Goal: Information Seeking & Learning: Learn about a topic

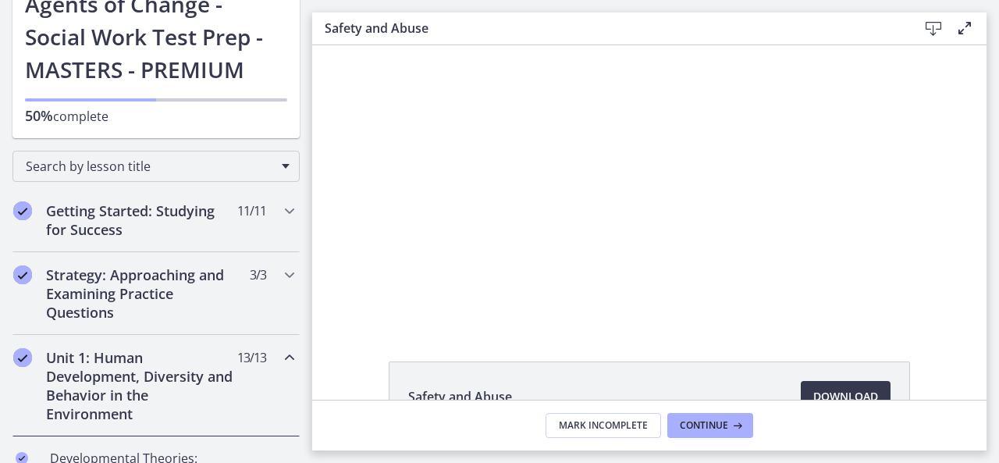
scroll to position [312, 0]
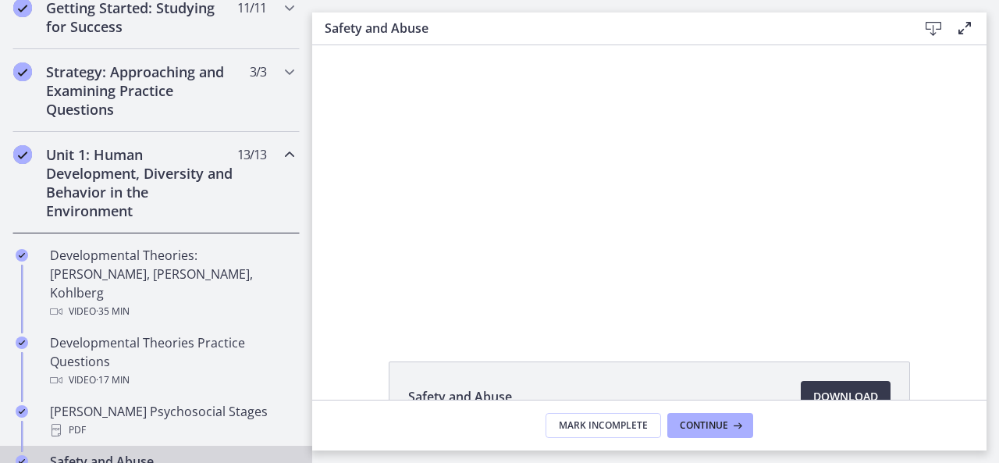
click at [58, 165] on h2 "Unit 1: Human Development, Diversity and Behavior in the Environment" at bounding box center [141, 182] width 190 height 75
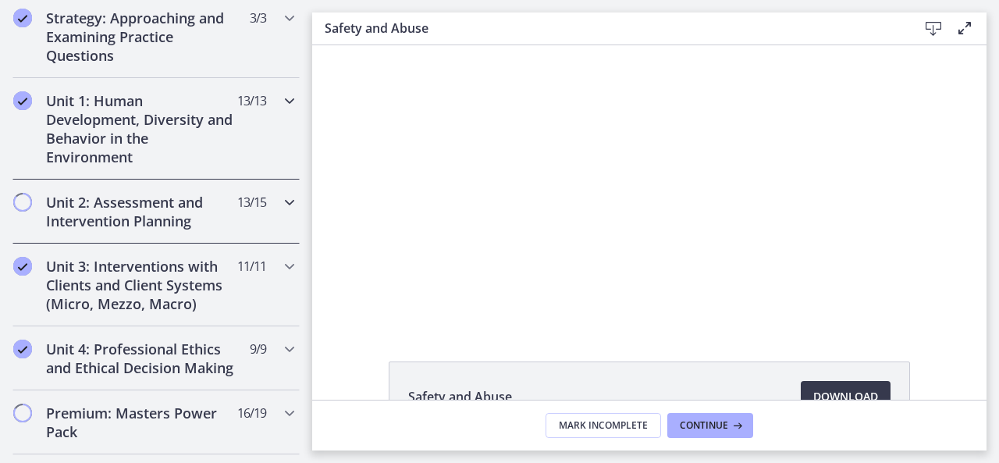
scroll to position [390, 0]
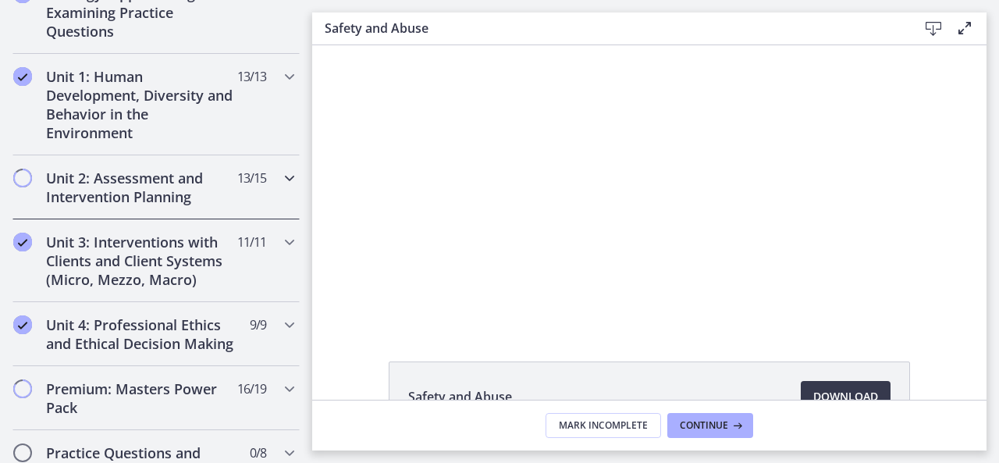
click at [80, 200] on h2 "Unit 2: Assessment and Intervention Planning" at bounding box center [141, 187] width 190 height 37
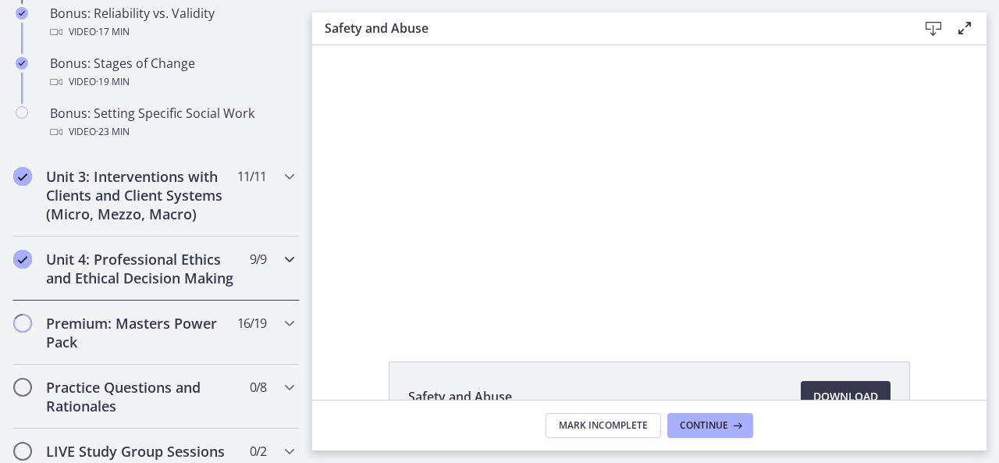
scroll to position [1482, 0]
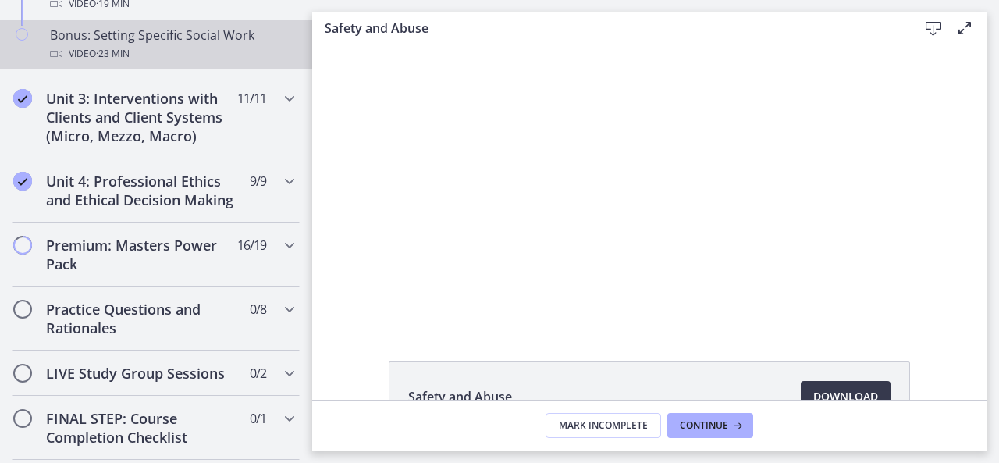
click at [105, 63] on span "· 23 min" at bounding box center [113, 53] width 34 height 19
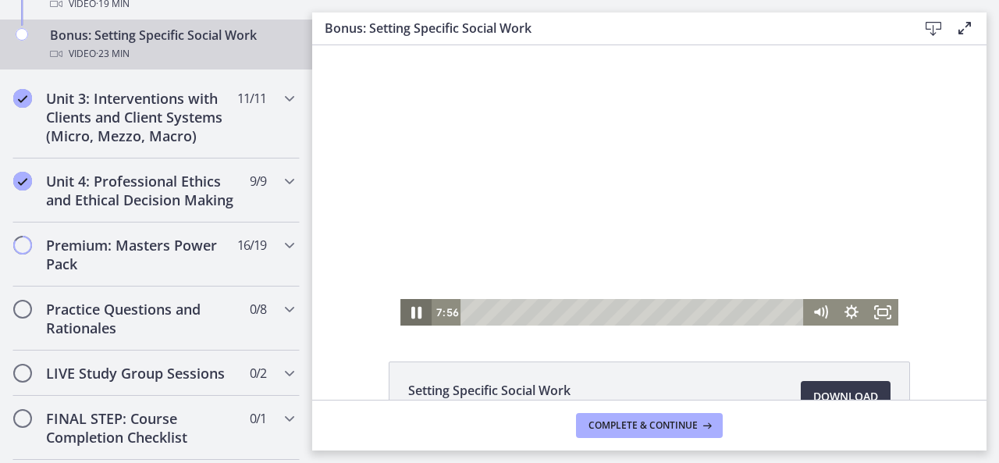
click at [399, 311] on icon "Pause" at bounding box center [415, 312] width 37 height 32
click at [403, 306] on icon "Play Video" at bounding box center [416, 312] width 31 height 27
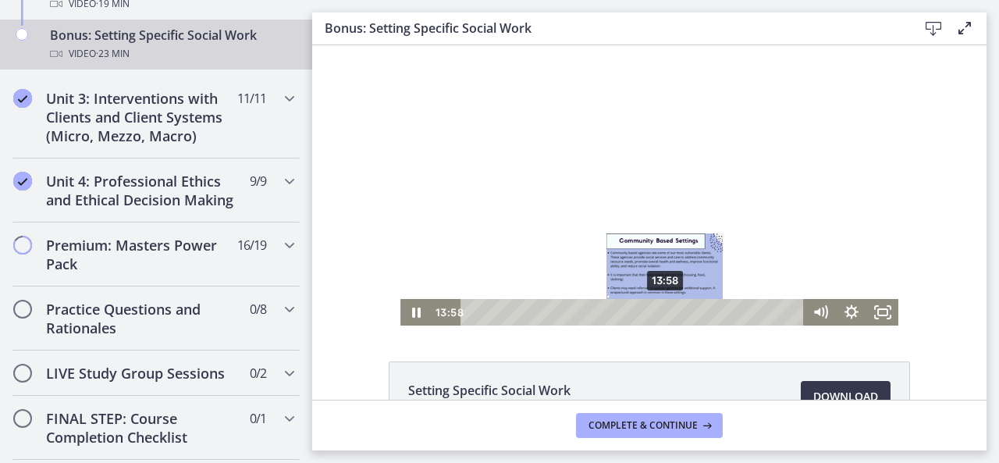
click at [660, 310] on div "13:58" at bounding box center [634, 312] width 325 height 27
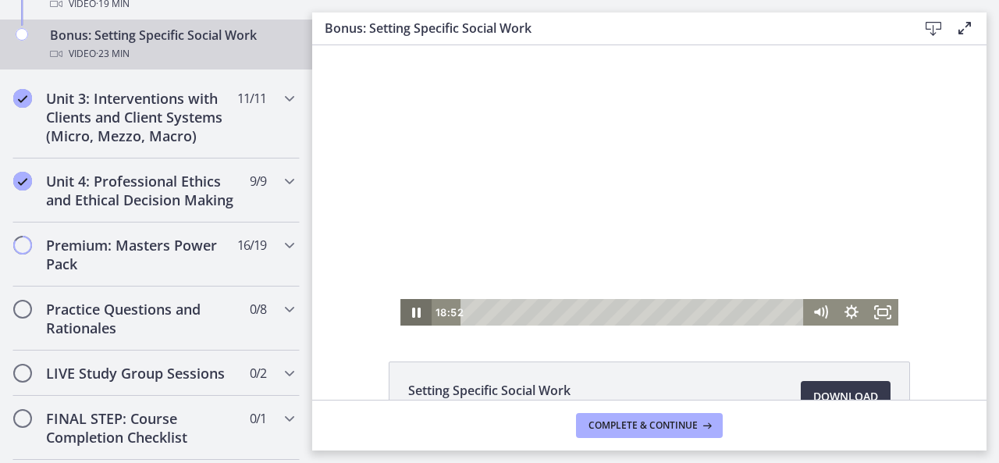
click at [412, 311] on icon "Pause" at bounding box center [416, 312] width 9 height 10
click at [410, 316] on icon "Play Video" at bounding box center [417, 312] width 37 height 32
click at [409, 313] on icon "Pause" at bounding box center [415, 312] width 37 height 32
click at [401, 311] on icon "Play Video" at bounding box center [416, 312] width 31 height 27
click at [409, 310] on icon "Pause" at bounding box center [415, 312] width 37 height 32
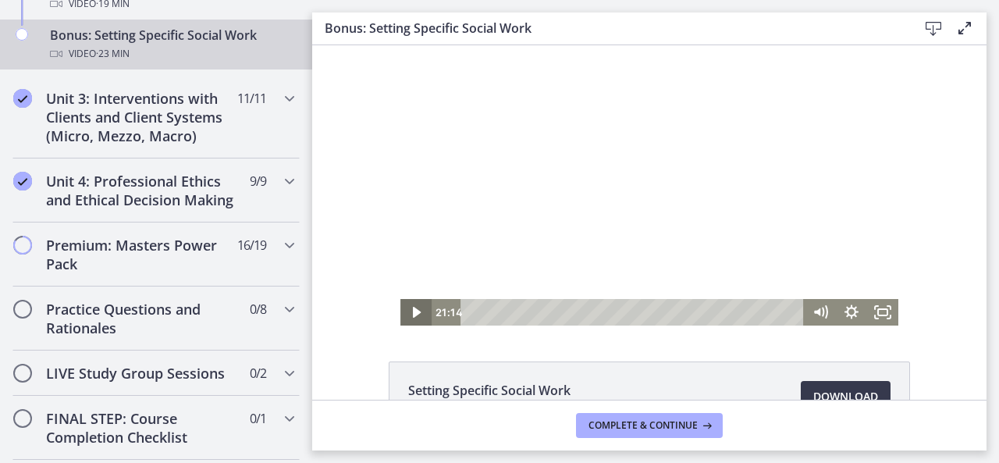
drag, startPoint x: 407, startPoint y: 316, endPoint x: 400, endPoint y: 321, distance: 8.4
click at [404, 317] on icon "Play Video" at bounding box center [416, 312] width 31 height 27
click at [412, 310] on icon "Pause" at bounding box center [416, 312] width 9 height 10
drag, startPoint x: 397, startPoint y: 308, endPoint x: 385, endPoint y: 307, distance: 12.5
click at [399, 307] on icon "Play Video" at bounding box center [417, 312] width 37 height 32
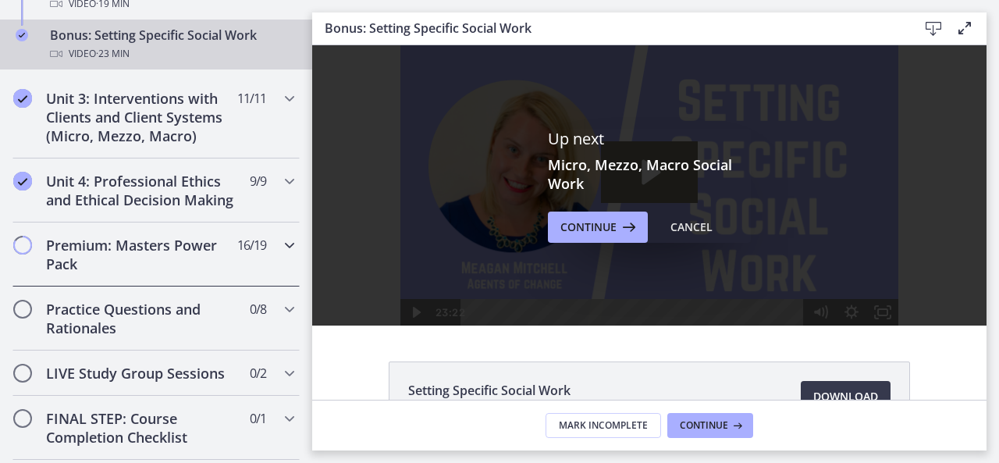
click at [125, 273] on h2 "Premium: Masters Power Pack" at bounding box center [141, 254] width 190 height 37
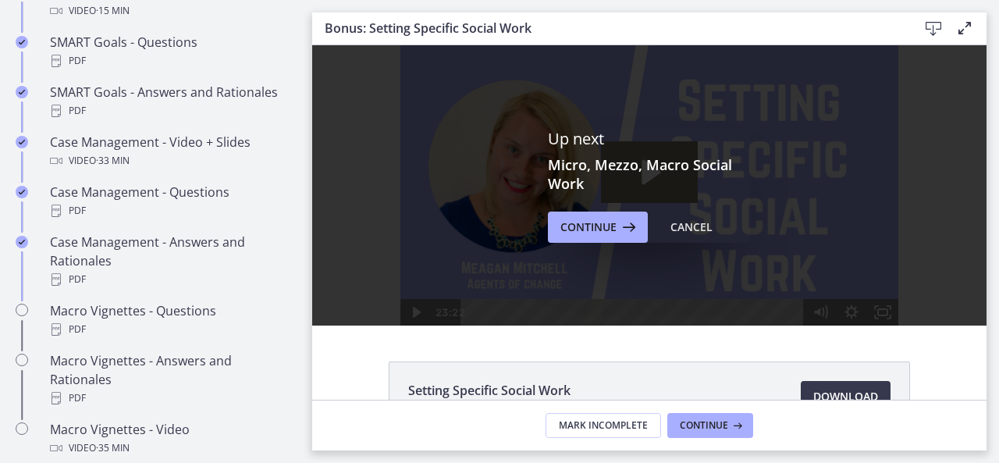
scroll to position [1482, 0]
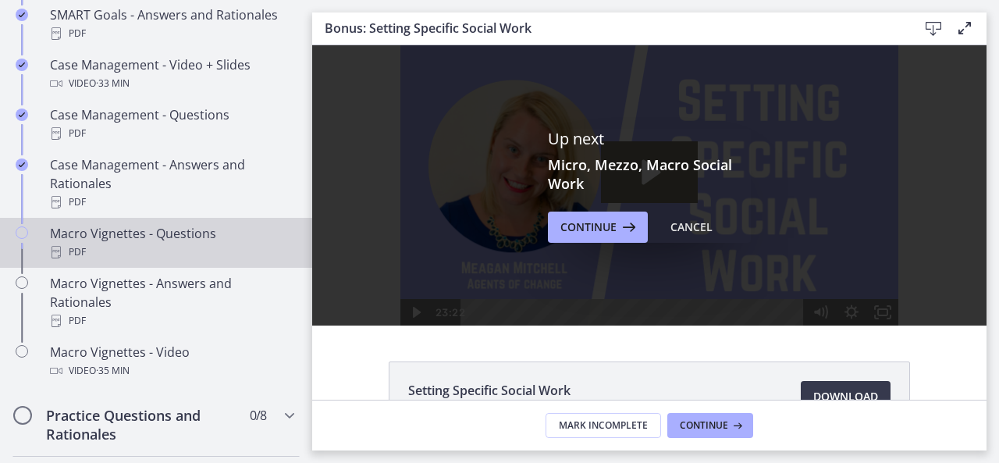
click at [111, 255] on div "Macro Vignettes - Questions PDF" at bounding box center [171, 242] width 243 height 37
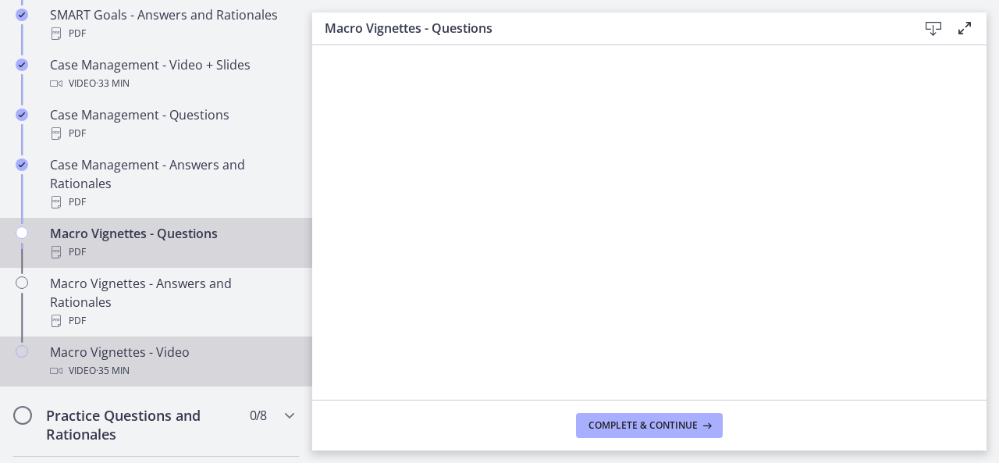
click at [126, 371] on div "Macro Vignettes - Video Video · 35 min" at bounding box center [171, 360] width 243 height 37
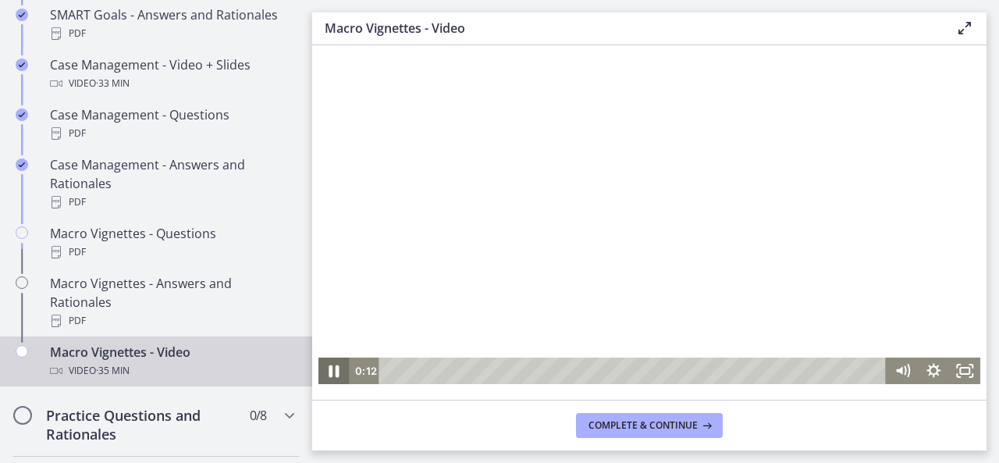
click at [331, 378] on icon "Pause" at bounding box center [333, 371] width 37 height 32
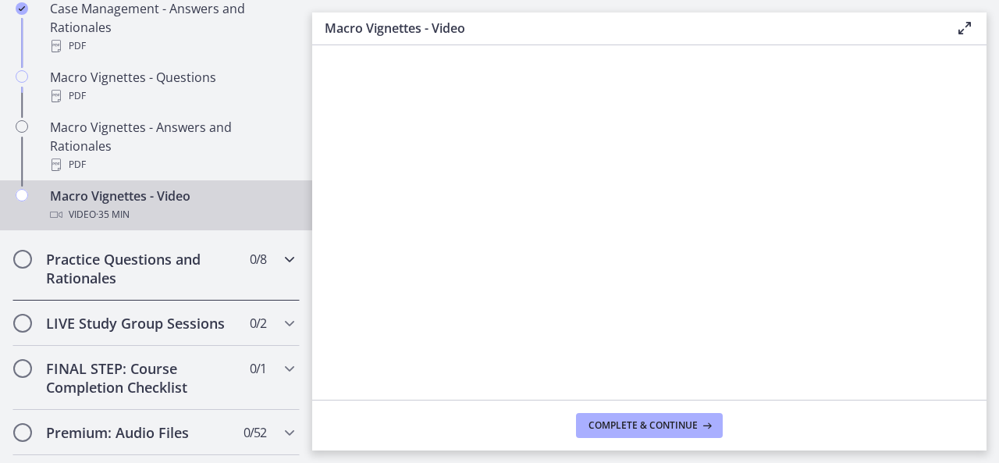
click at [112, 287] on h2 "Practice Questions and Rationales" at bounding box center [141, 268] width 190 height 37
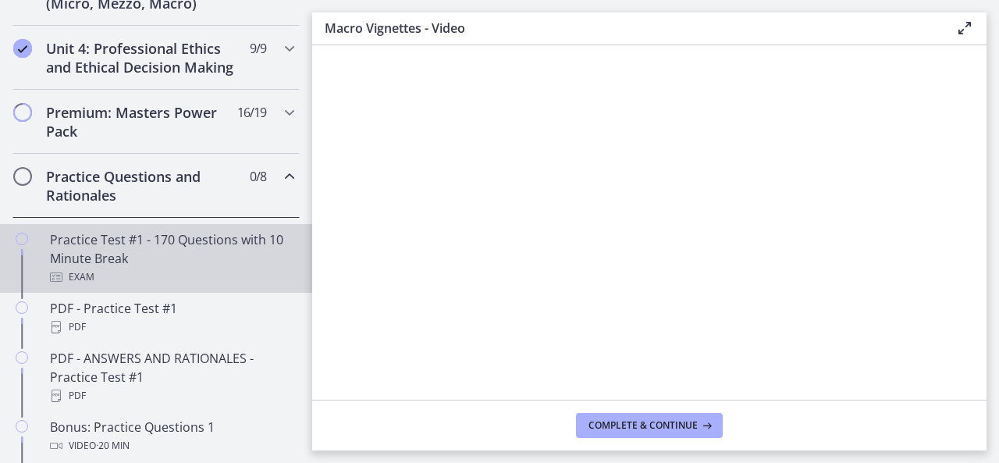
scroll to position [645, 0]
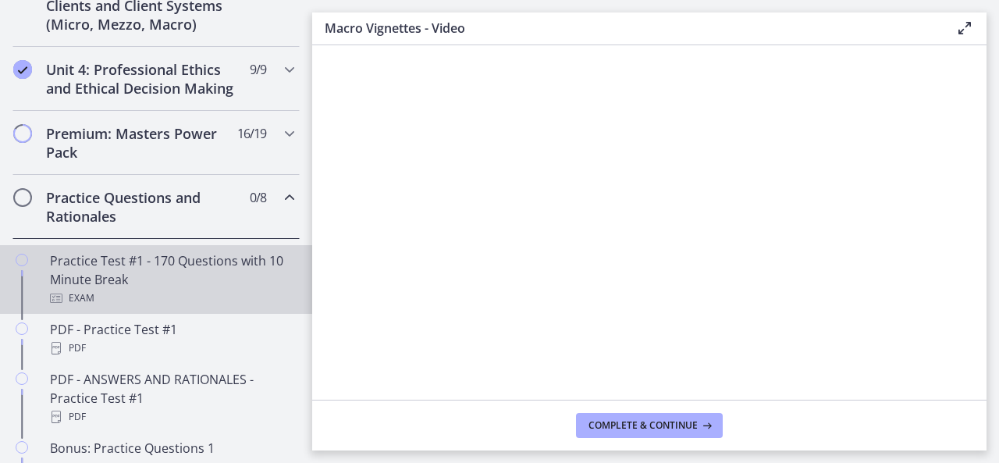
click at [97, 297] on div "Practice Test #1 - 170 Questions with 10 Minute Break Exam" at bounding box center [171, 279] width 243 height 56
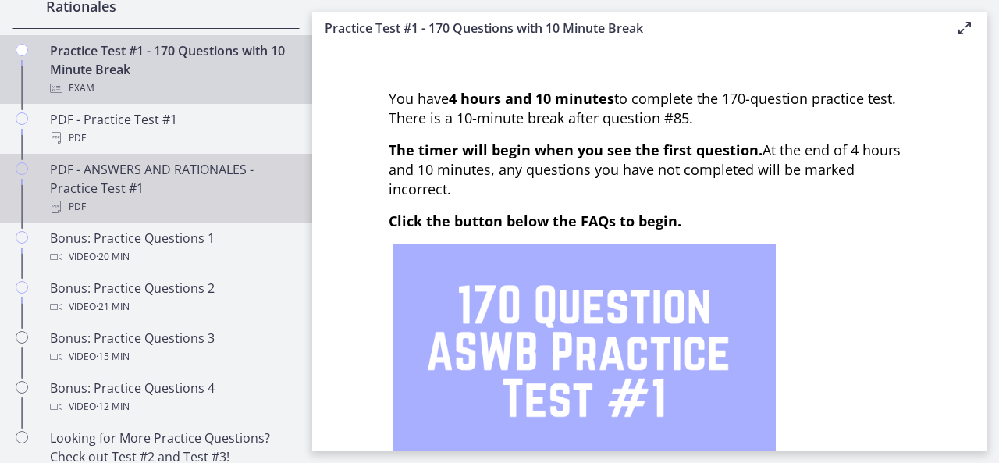
scroll to position [879, 0]
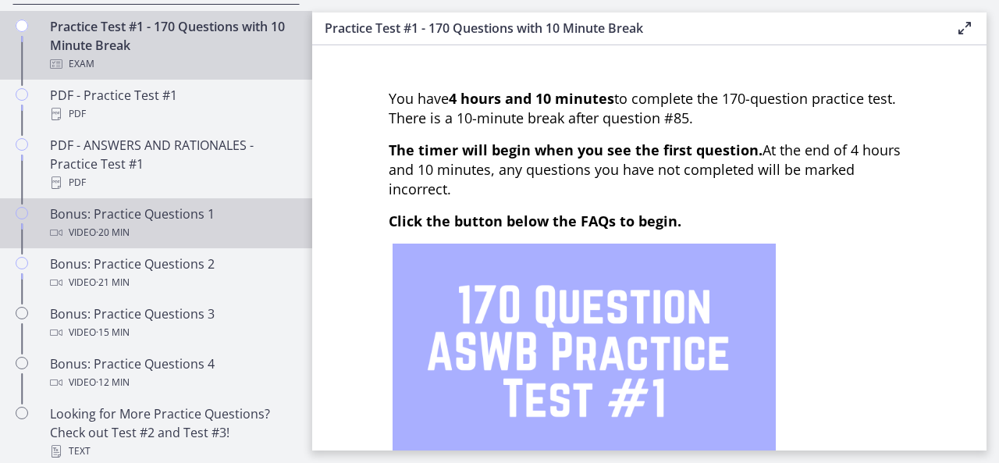
click at [90, 242] on div "Video · 20 min" at bounding box center [171, 232] width 243 height 19
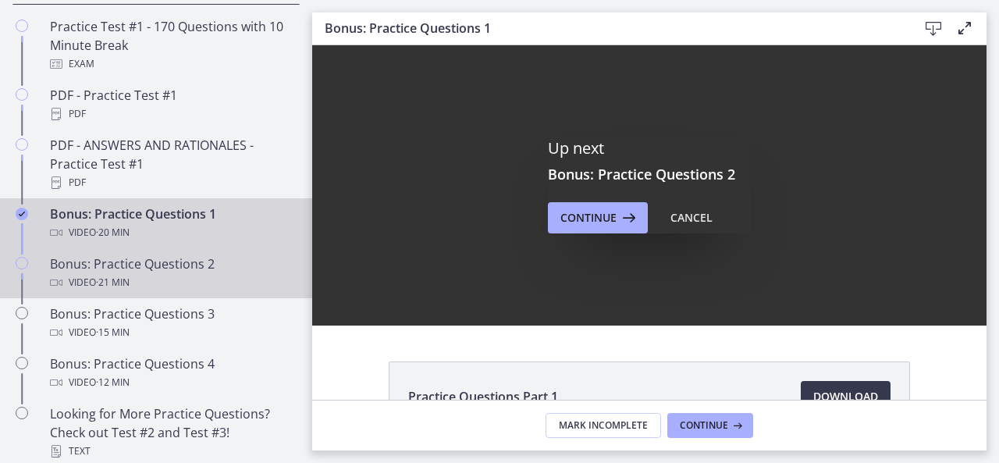
click at [190, 282] on div "Bonus: Practice Questions 2 Video · 21 min" at bounding box center [171, 272] width 243 height 37
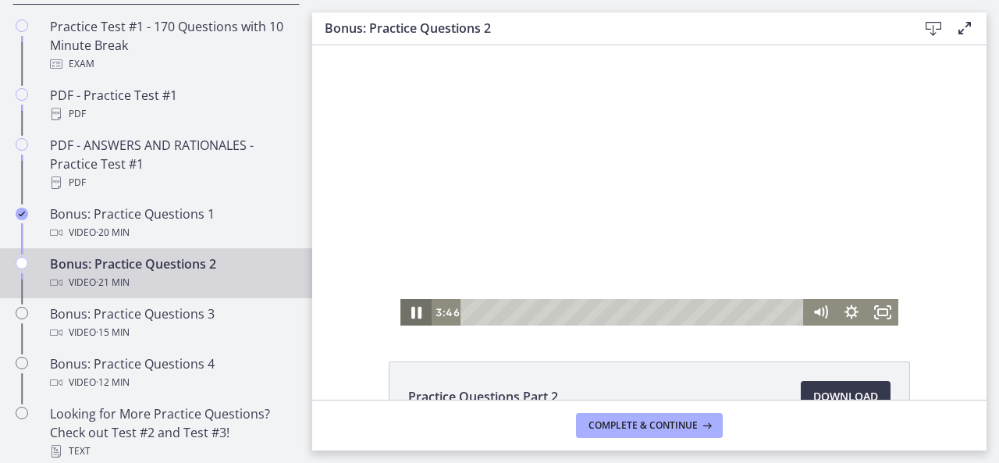
click at [402, 312] on icon "Pause" at bounding box center [415, 312] width 37 height 32
click at [403, 308] on icon "Play Video" at bounding box center [416, 312] width 31 height 27
click at [404, 311] on icon "Pause" at bounding box center [415, 312] width 37 height 32
click at [413, 310] on icon "Play Video" at bounding box center [417, 312] width 8 height 11
click at [401, 310] on icon "Pause" at bounding box center [415, 312] width 31 height 27
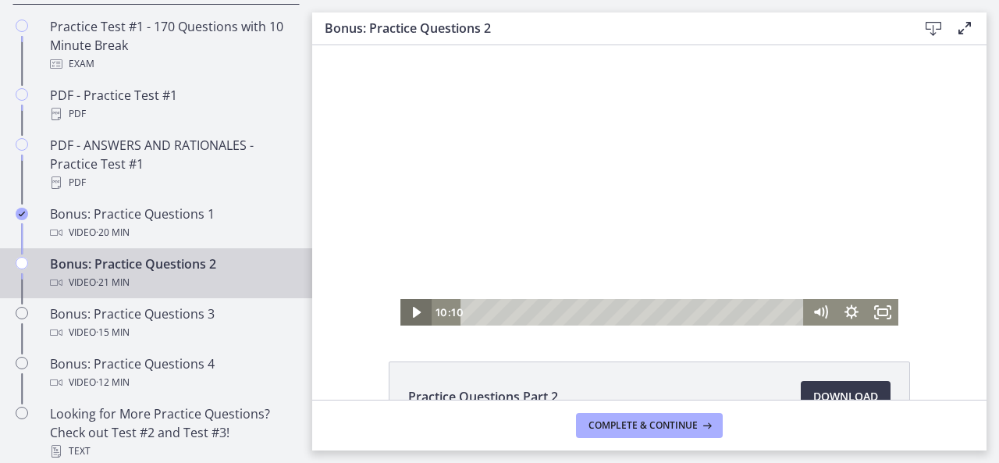
click at [402, 310] on icon "Play Video" at bounding box center [416, 312] width 31 height 27
click at [400, 310] on icon "Pause" at bounding box center [415, 312] width 31 height 27
click at [410, 317] on icon "Play Video" at bounding box center [416, 312] width 31 height 27
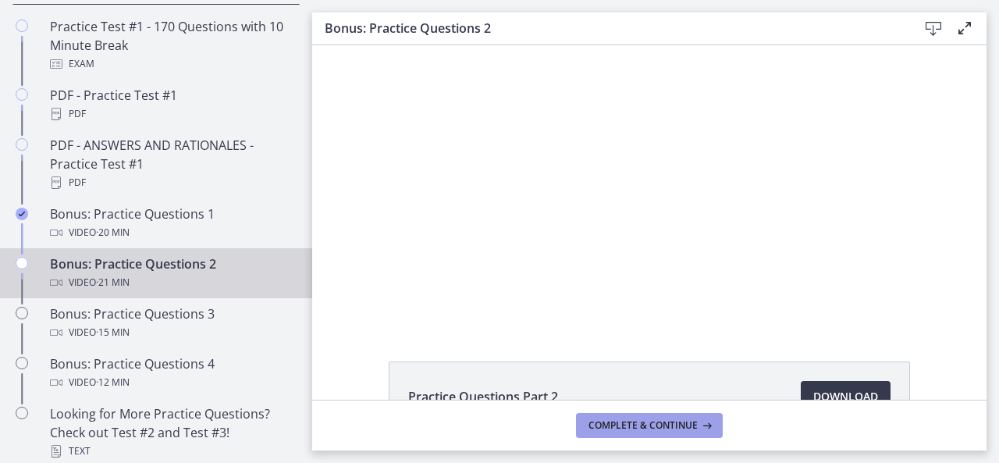
click at [656, 431] on button "Complete & continue" at bounding box center [649, 425] width 147 height 25
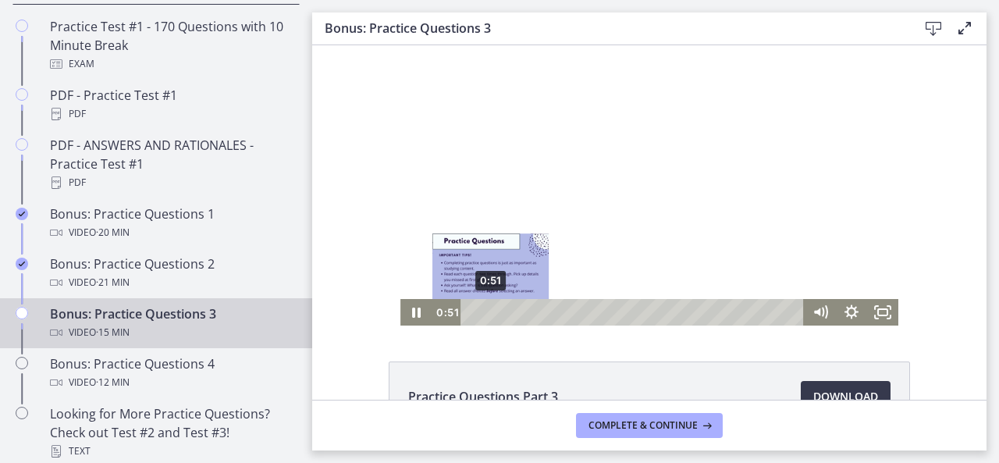
click at [484, 308] on div "0:51" at bounding box center [634, 312] width 325 height 27
click at [495, 313] on div "1:19" at bounding box center [634, 312] width 325 height 27
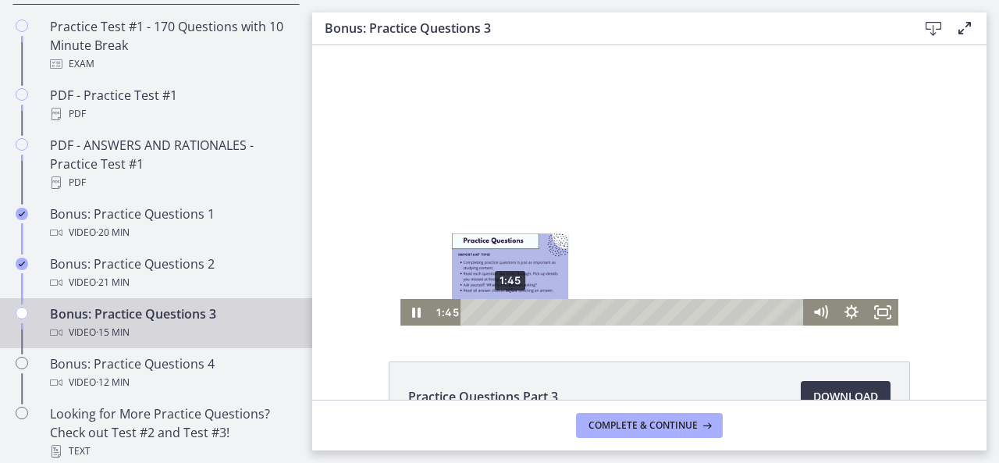
click at [504, 314] on div "1:45" at bounding box center [634, 312] width 325 height 27
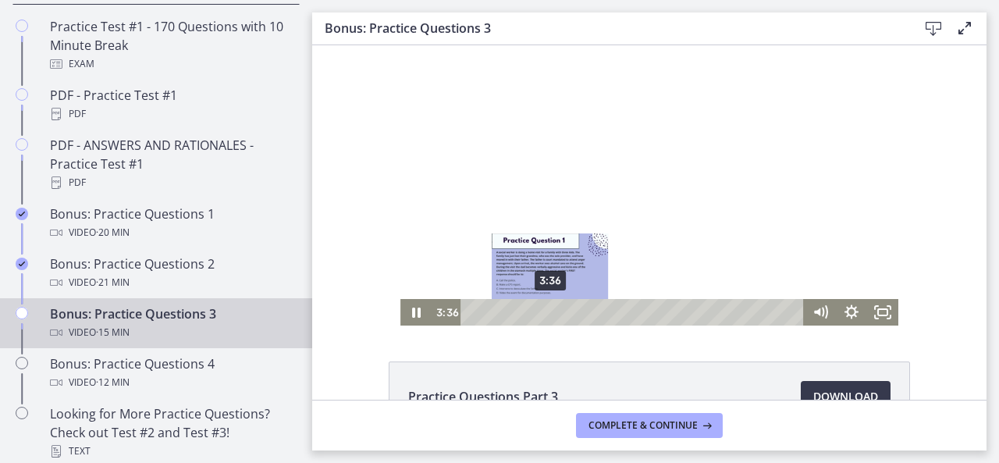
click at [546, 314] on div "3:36" at bounding box center [634, 312] width 325 height 27
click at [540, 316] on div "3:26" at bounding box center [634, 312] width 325 height 27
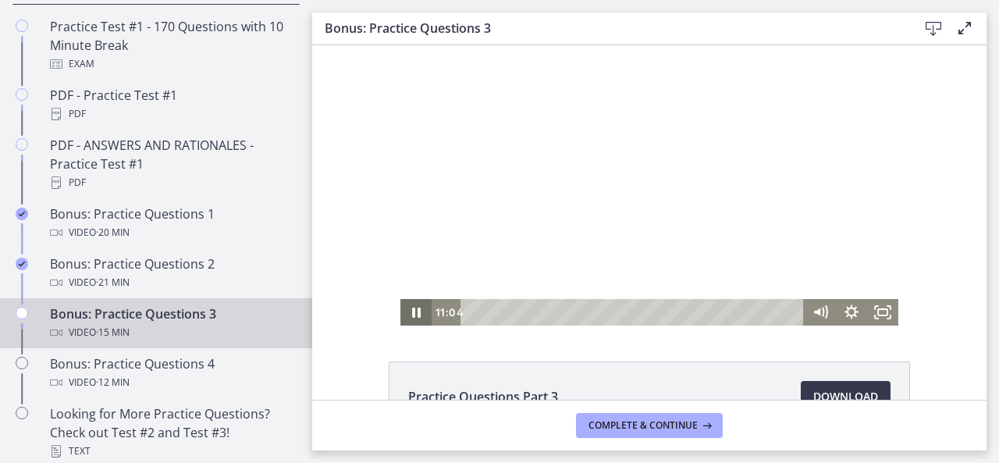
click at [408, 306] on icon "Pause" at bounding box center [415, 312] width 31 height 27
click at [406, 304] on icon "Play Video" at bounding box center [417, 312] width 37 height 32
click at [413, 317] on icon "Pause" at bounding box center [416, 312] width 9 height 10
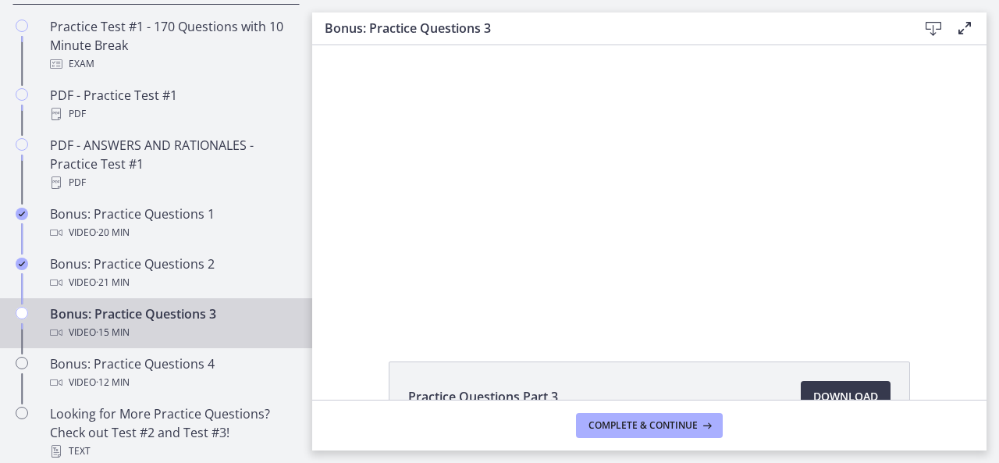
click at [392, 318] on div "Click for sound @keyframes VOLUME_SMALL_WAVE_FLASH { 0% { opacity: 0; } 33% { o…" at bounding box center [649, 185] width 674 height 280
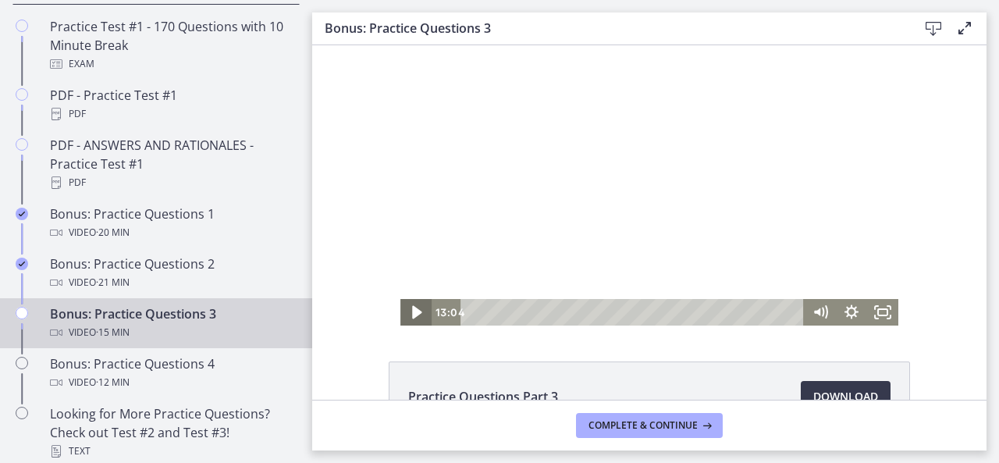
click at [410, 306] on icon "Play Video" at bounding box center [417, 312] width 37 height 32
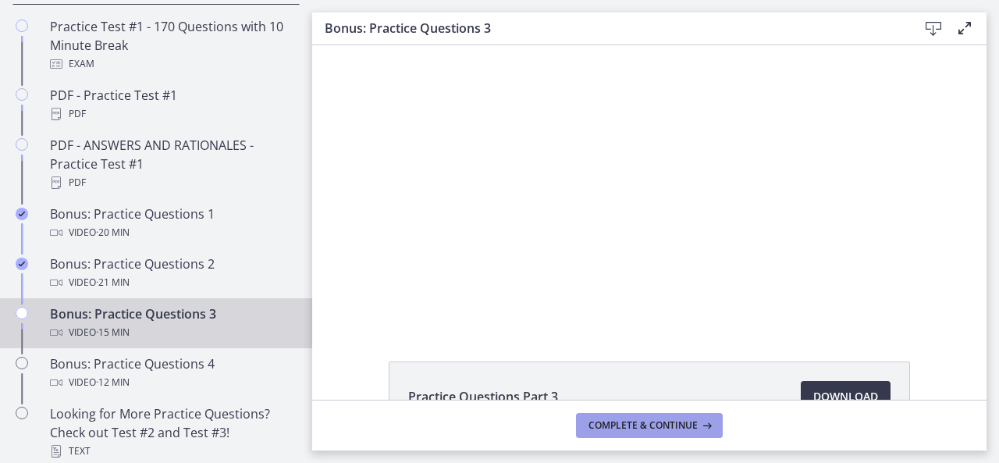
click at [632, 419] on span "Complete & continue" at bounding box center [642, 425] width 109 height 12
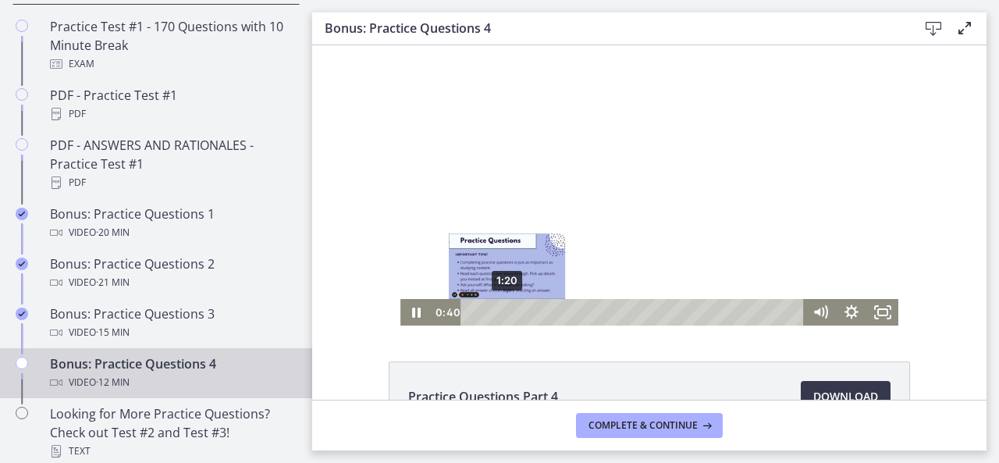
click at [501, 311] on div "1:20" at bounding box center [634, 312] width 325 height 27
click at [517, 312] on div "1:58" at bounding box center [634, 312] width 325 height 27
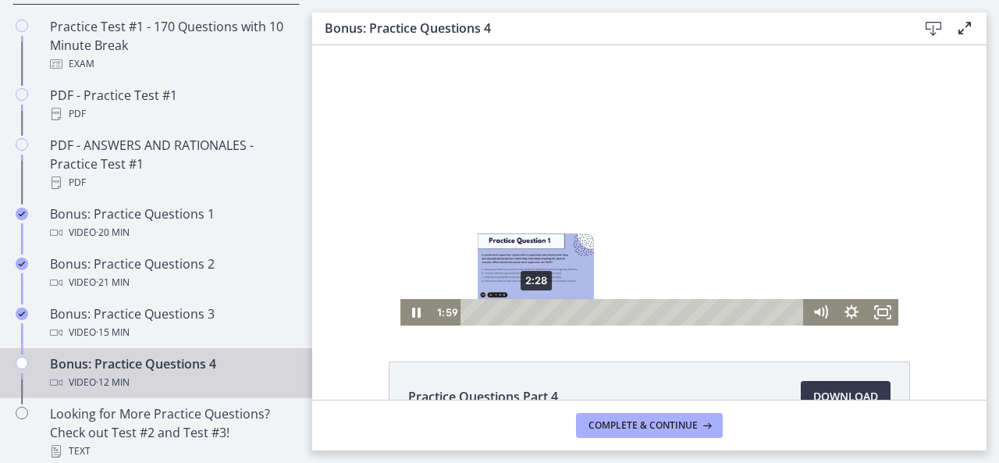
click at [530, 313] on div "2:28" at bounding box center [634, 312] width 325 height 27
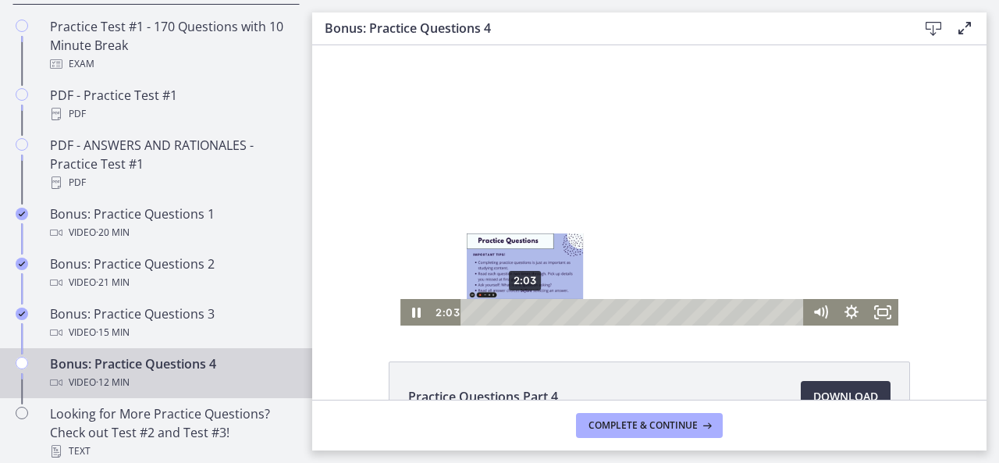
click at [520, 314] on div "2:03" at bounding box center [634, 312] width 325 height 27
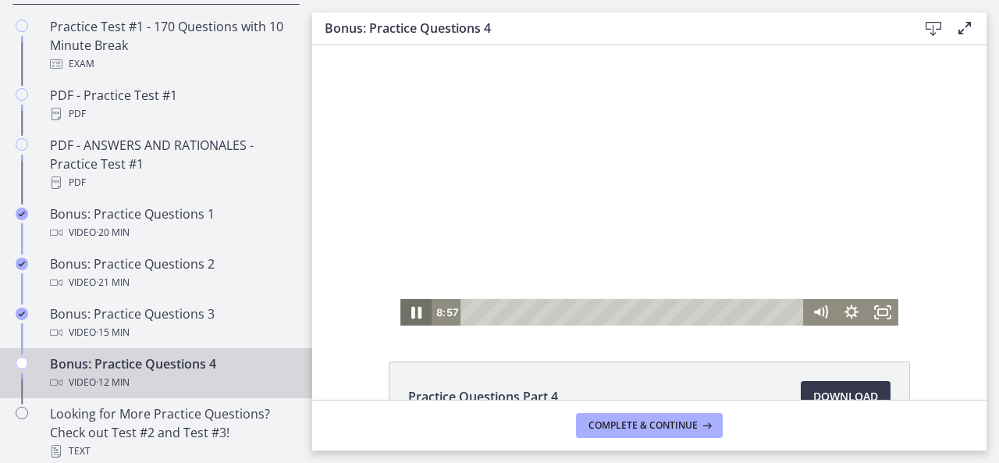
drag, startPoint x: 413, startPoint y: 310, endPoint x: 777, endPoint y: 383, distance: 370.9
click at [413, 310] on icon "Pause" at bounding box center [416, 313] width 10 height 12
click at [413, 313] on icon "Play Video" at bounding box center [417, 312] width 8 height 11
click at [412, 311] on icon "Pause" at bounding box center [416, 312] width 9 height 10
click at [406, 310] on icon "Play Video" at bounding box center [416, 312] width 31 height 27
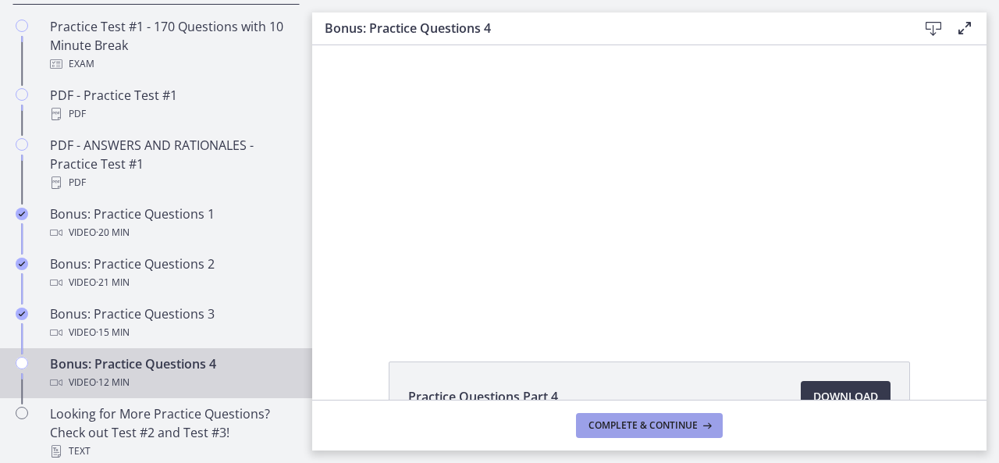
click at [649, 419] on span "Complete & continue" at bounding box center [642, 425] width 109 height 12
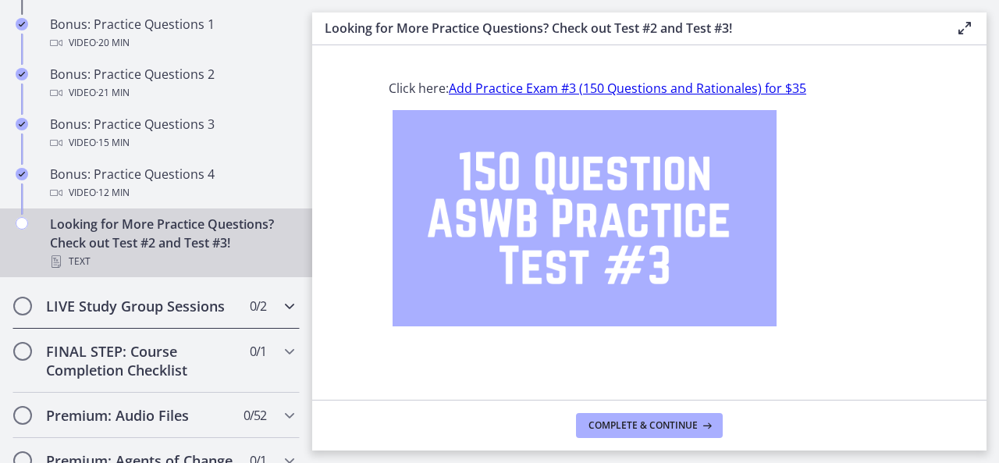
scroll to position [1113, 0]
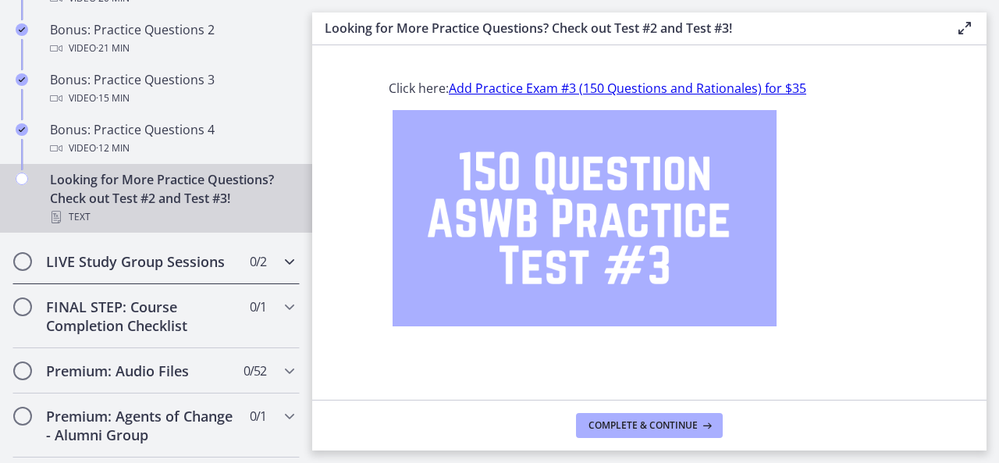
click at [119, 271] on h2 "LIVE Study Group Sessions" at bounding box center [141, 261] width 190 height 19
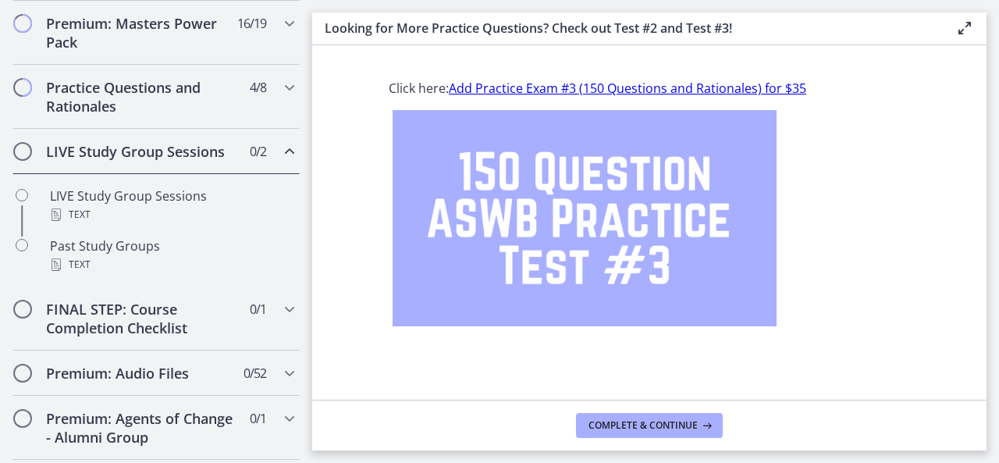
scroll to position [757, 0]
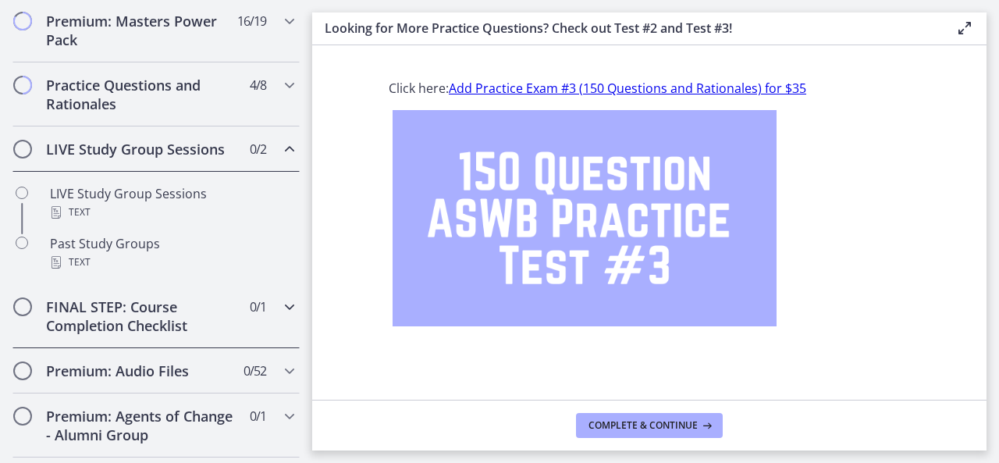
click at [98, 331] on h2 "FINAL STEP: Course Completion Checklist" at bounding box center [141, 315] width 190 height 37
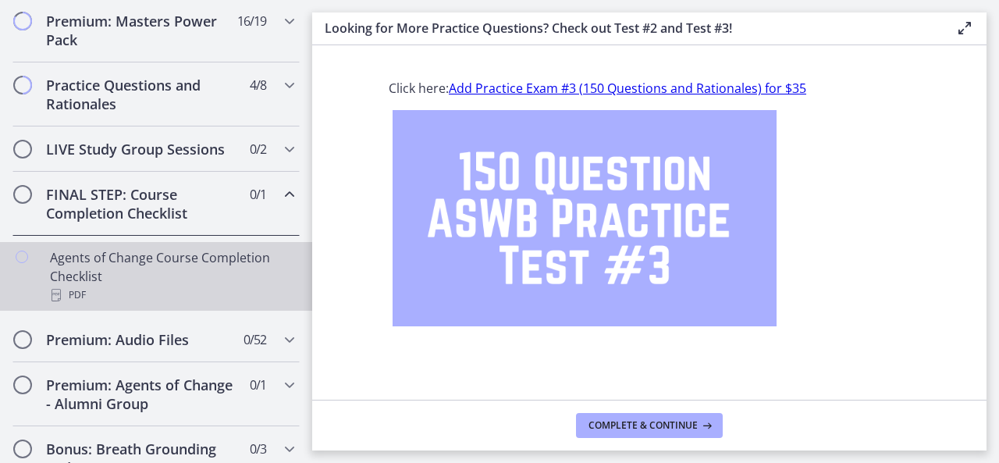
click at [119, 300] on div "PDF" at bounding box center [171, 295] width 243 height 19
